Goal: Information Seeking & Learning: Learn about a topic

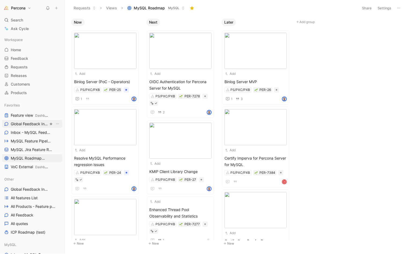
click at [30, 120] on link "Global Feedback Inbox Other" at bounding box center [32, 124] width 60 height 8
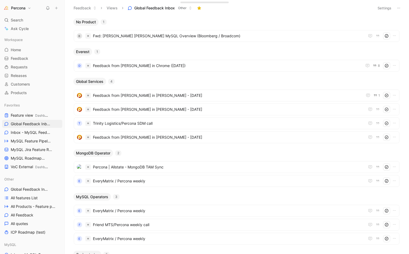
click at [381, 7] on button "Settings" at bounding box center [384, 8] width 19 height 8
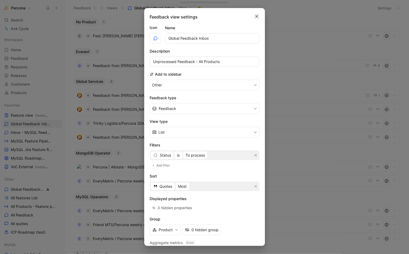
click at [255, 15] on icon "button" at bounding box center [256, 16] width 3 height 4
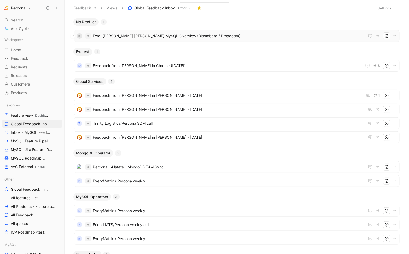
click at [140, 33] on span "Fwd: [PERSON_NAME] [PERSON_NAME] MySQL Overview (Bloomberg / Broadcom)" at bounding box center [229, 36] width 272 height 6
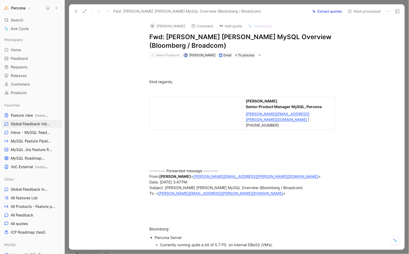
click at [75, 10] on icon at bounding box center [76, 11] width 4 height 4
